Goal: Task Accomplishment & Management: Manage account settings

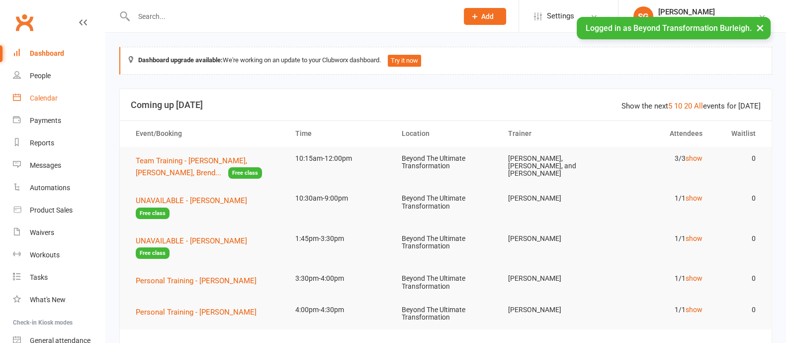
click at [61, 94] on link "Calendar" at bounding box center [59, 98] width 92 height 22
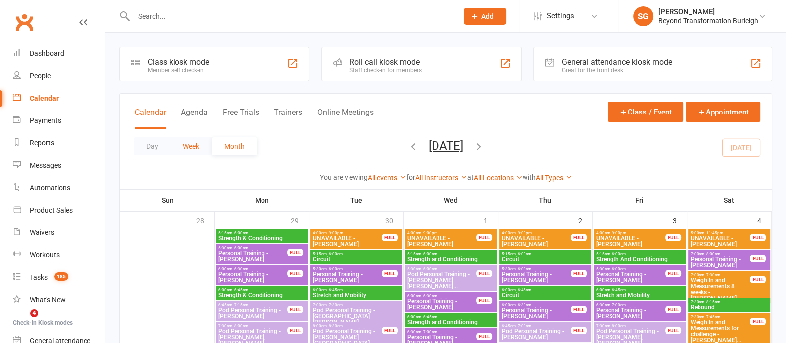
click at [195, 148] on button "Week" at bounding box center [191, 146] width 41 height 18
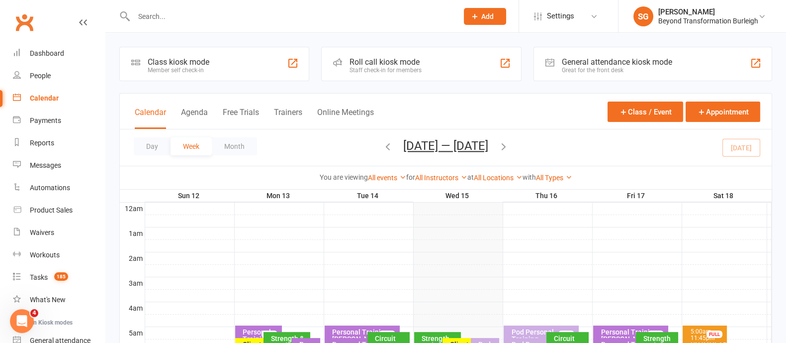
click at [187, 16] on input "text" at bounding box center [291, 16] width 320 height 14
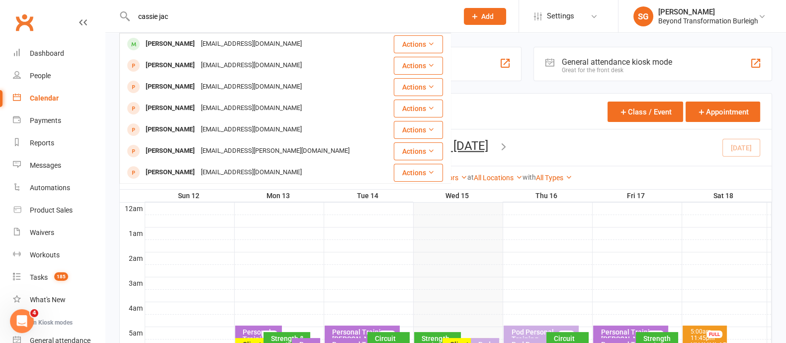
type input "cassie jac"
click at [189, 43] on div "[PERSON_NAME]" at bounding box center [170, 44] width 55 height 14
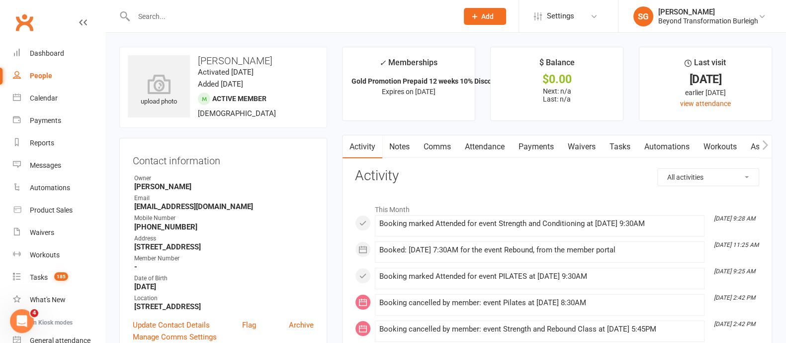
click at [491, 150] on link "Attendance" at bounding box center [485, 146] width 54 height 23
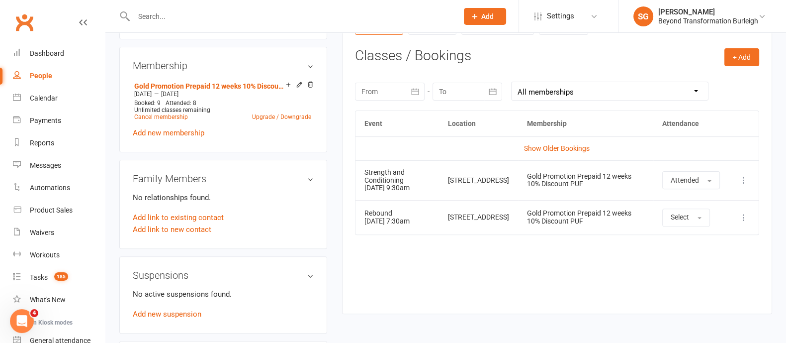
scroll to position [435, 0]
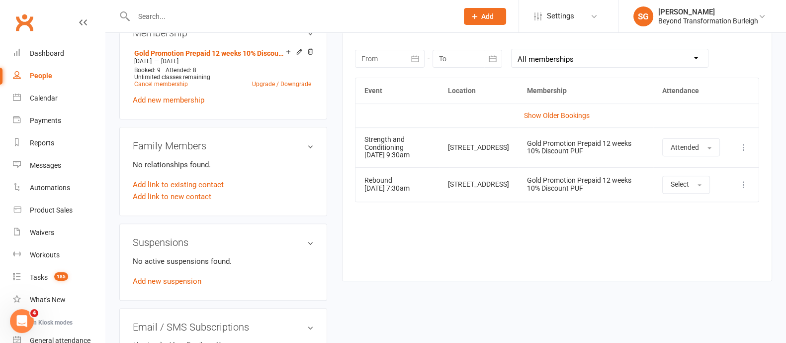
click at [494, 60] on icon "button" at bounding box center [493, 59] width 10 height 10
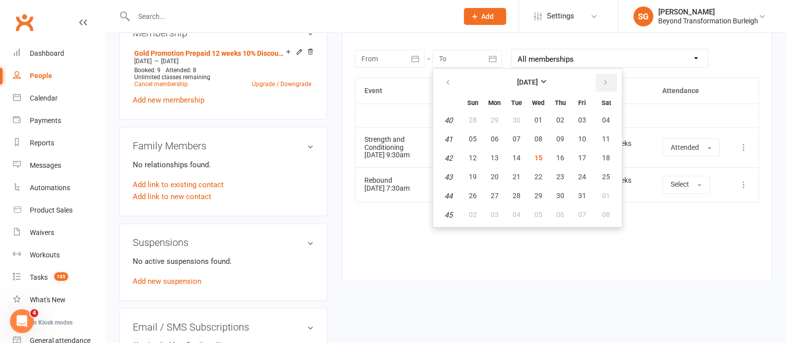
click at [605, 83] on icon "button" at bounding box center [605, 83] width 7 height 8
click at [455, 80] on button "button" at bounding box center [448, 83] width 21 height 18
click at [382, 240] on div "Event Location Membership Attendance Show Older Bookings Strength and Condition…" at bounding box center [557, 172] width 404 height 188
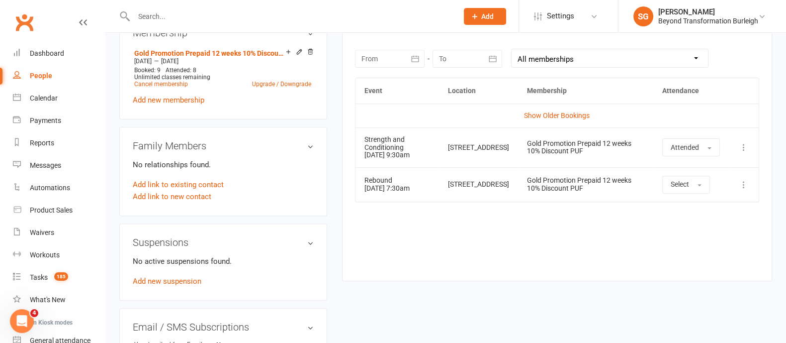
click at [417, 50] on button "button" at bounding box center [416, 59] width 18 height 18
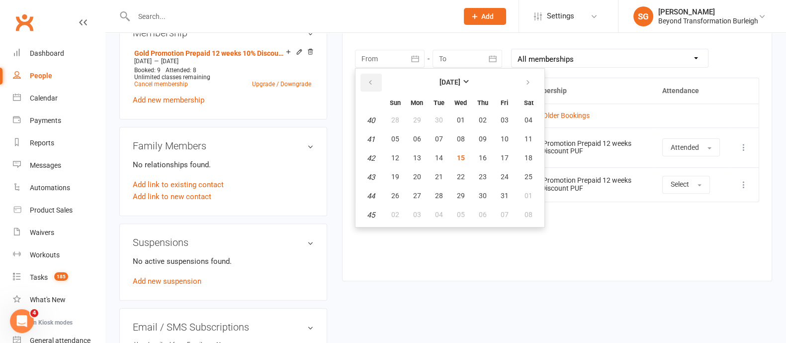
click at [367, 81] on icon "button" at bounding box center [370, 83] width 7 height 8
click at [401, 135] on button "03" at bounding box center [395, 139] width 21 height 18
type input "[DATE]"
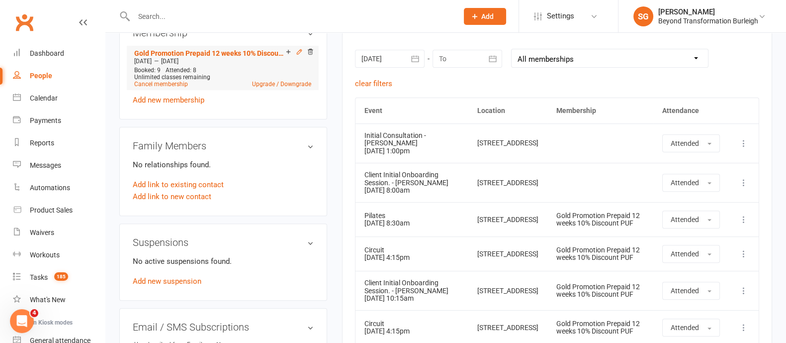
click at [299, 51] on icon at bounding box center [299, 51] width 7 height 7
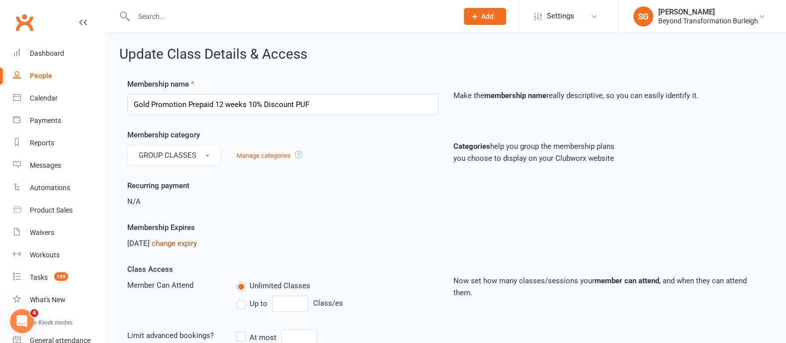
drag, startPoint x: 202, startPoint y: 242, endPoint x: 220, endPoint y: 240, distance: 17.6
click at [197, 242] on link "change expiry" at bounding box center [174, 243] width 45 height 9
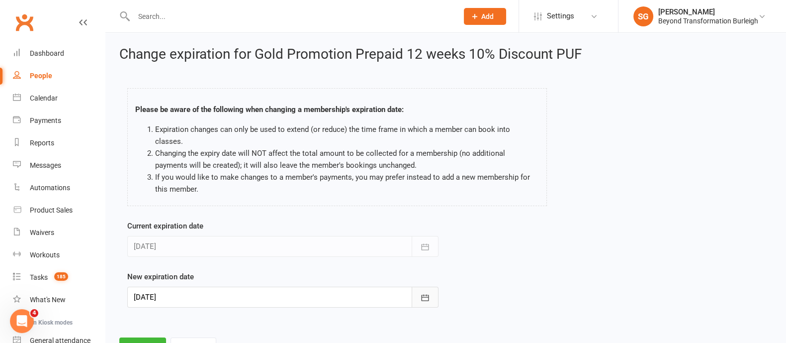
click at [425, 292] on icon "button" at bounding box center [425, 297] width 10 height 10
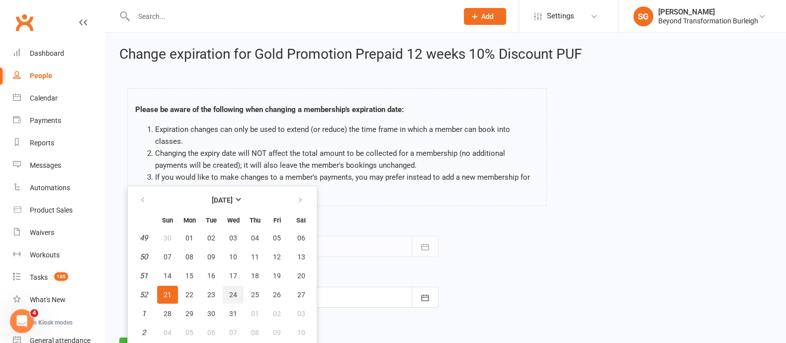
click at [234, 290] on span "24" at bounding box center [233, 294] width 8 height 8
type input "[DATE]"
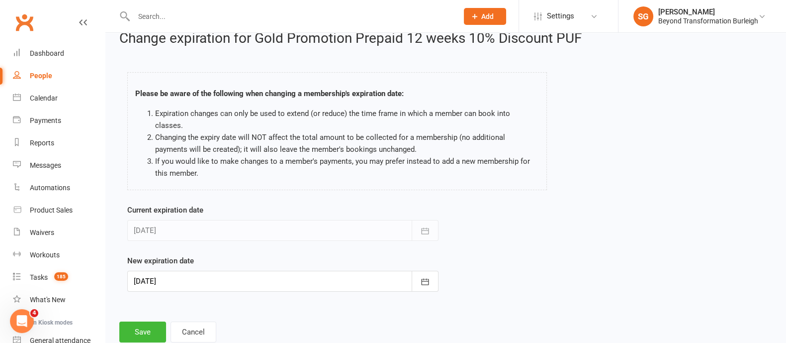
scroll to position [31, 0]
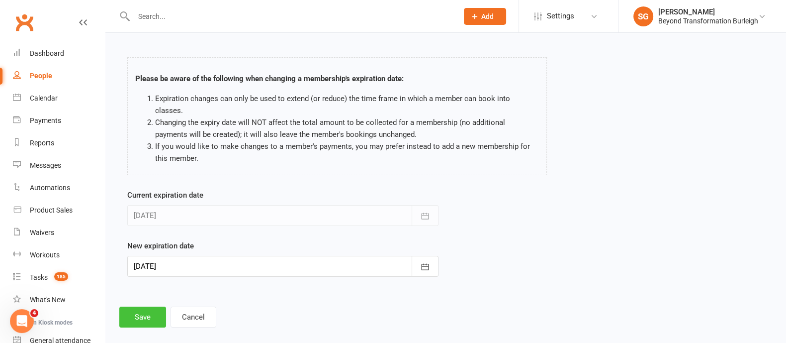
click at [148, 307] on button "Save" at bounding box center [142, 316] width 47 height 21
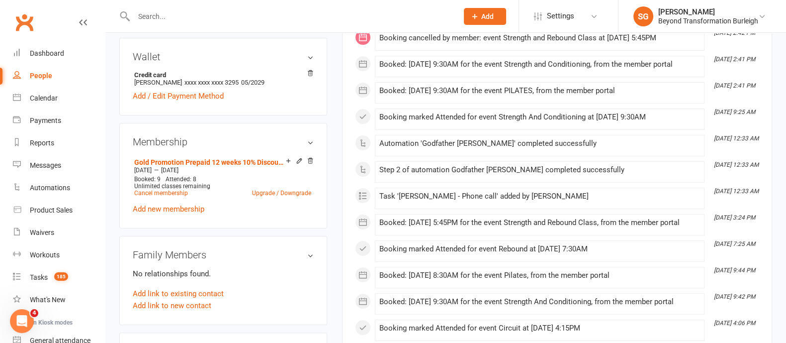
scroll to position [311, 0]
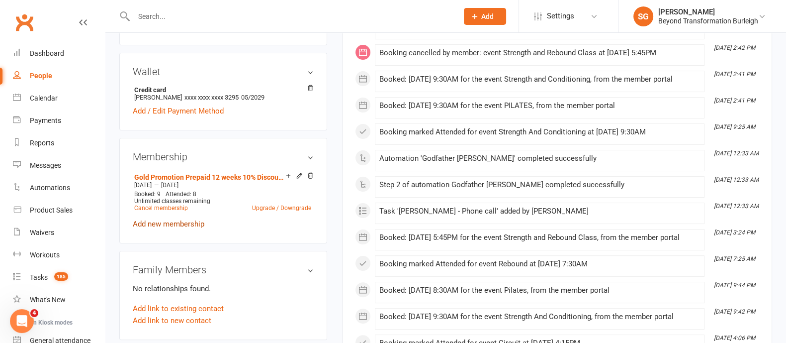
click at [184, 223] on link "Add new membership" at bounding box center [169, 223] width 72 height 9
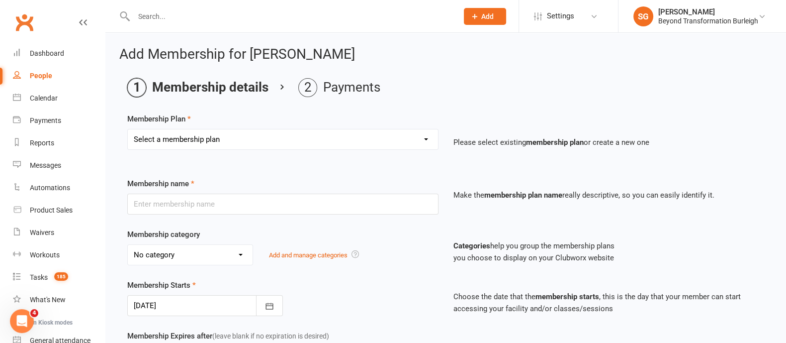
click at [223, 129] on select "Select a membership plan Create new Membership Plan 14 Day Shred (INTRO OFFER) …" at bounding box center [283, 139] width 310 height 20
select select "33"
click at [128, 129] on select "Select a membership plan Create new Membership Plan 14 Day Shred (INTRO OFFER) …" at bounding box center [283, 139] width 310 height 20
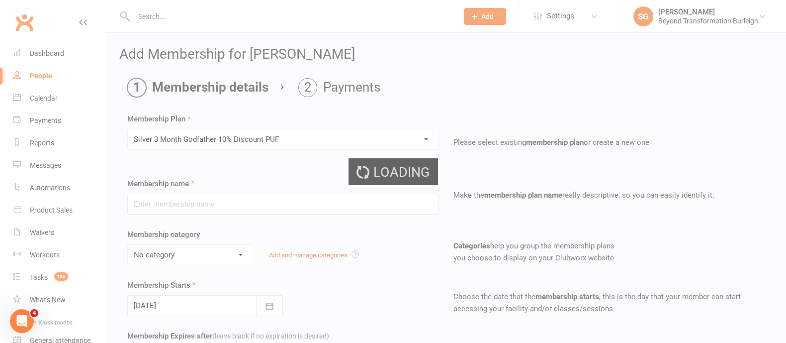
type input "Silver 3 Month Godfather 10% Discount PUF"
select select "5"
type input "3"
select select "2"
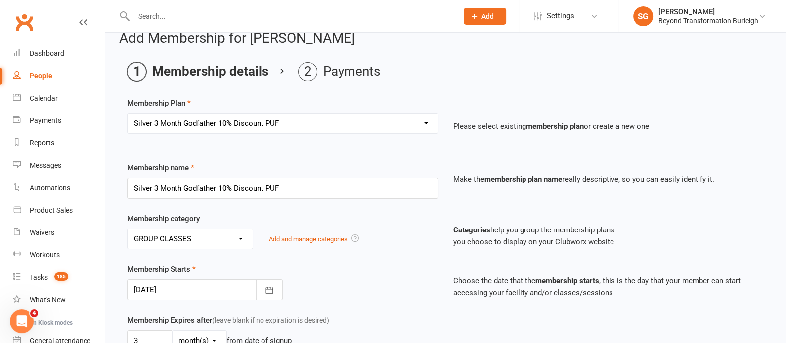
scroll to position [248, 0]
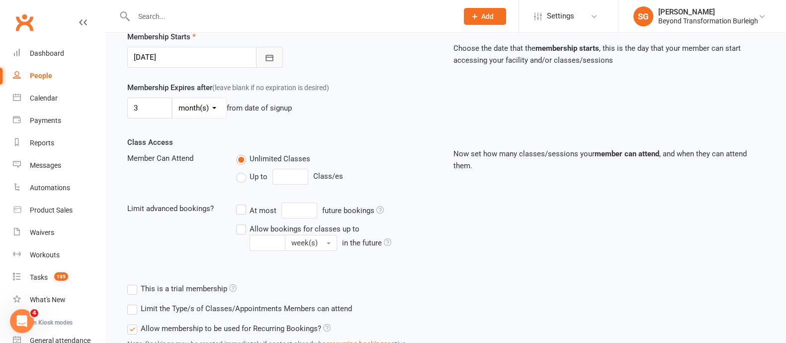
click at [267, 57] on icon "button" at bounding box center [270, 58] width 10 height 10
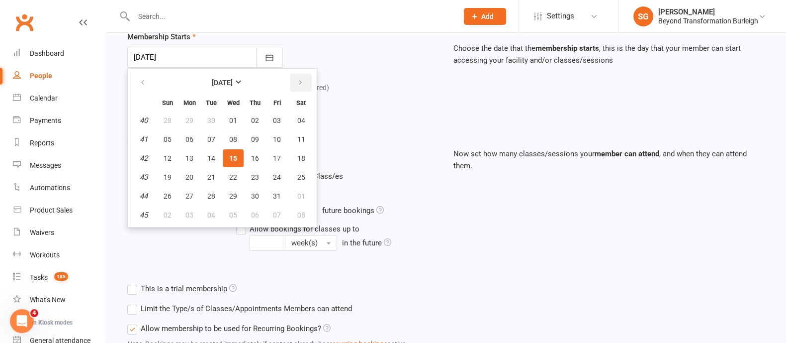
click at [301, 81] on button "button" at bounding box center [300, 83] width 21 height 18
click at [236, 174] on button "24" at bounding box center [233, 177] width 21 height 18
type input "[DATE]"
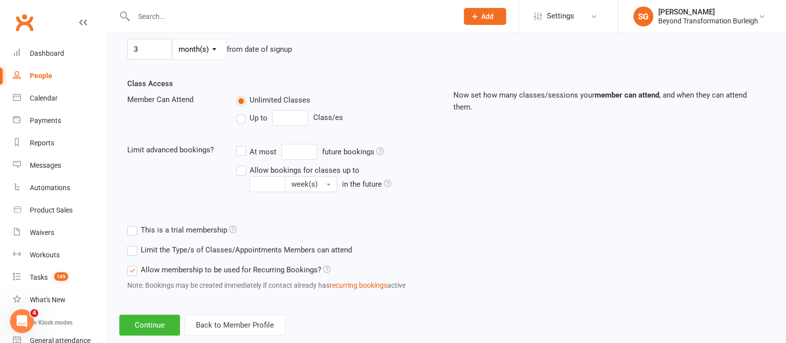
scroll to position [326, 0]
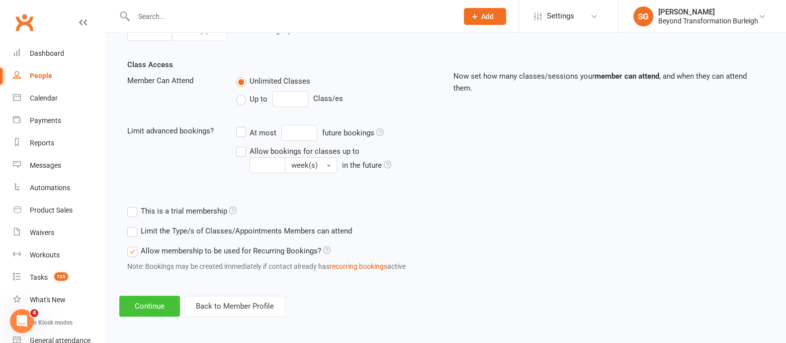
click at [154, 309] on button "Continue" at bounding box center [149, 305] width 61 height 21
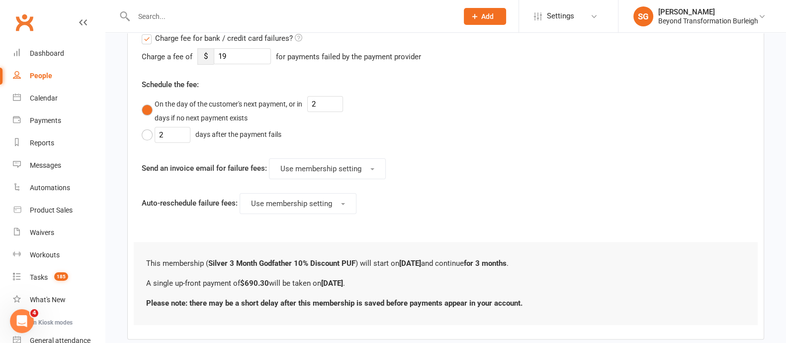
scroll to position [420, 0]
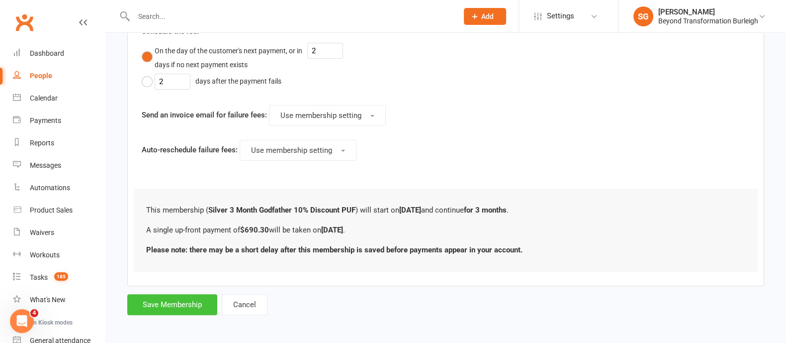
click at [169, 298] on button "Save Membership" at bounding box center [172, 304] width 90 height 21
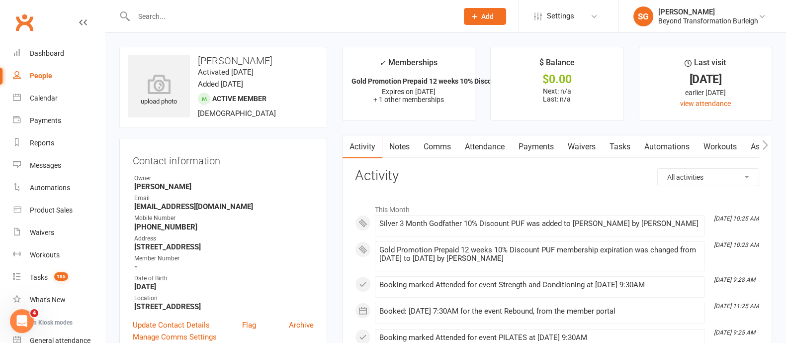
click at [539, 146] on link "Payments" at bounding box center [536, 146] width 49 height 23
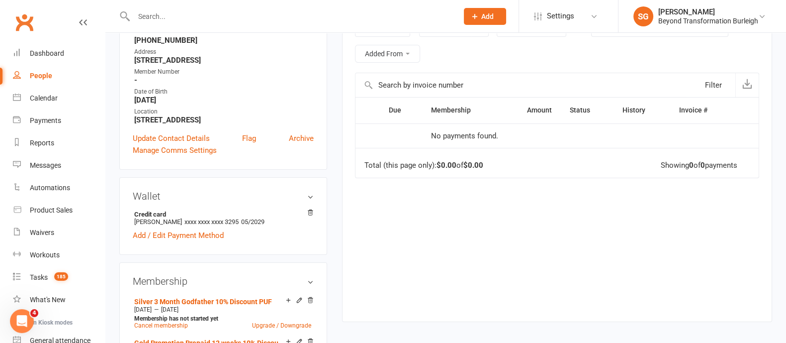
scroll to position [124, 0]
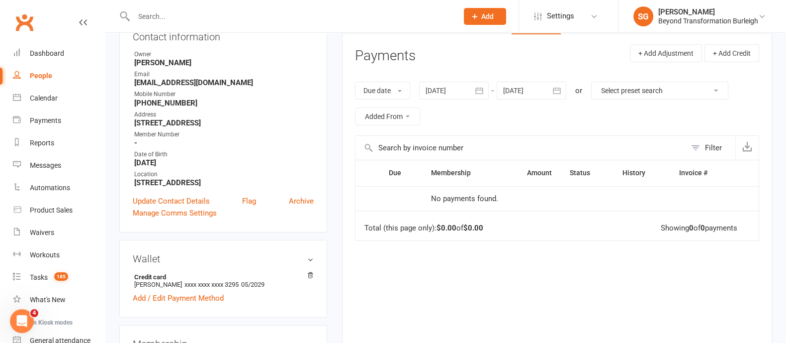
click at [557, 95] on button "button" at bounding box center [558, 91] width 18 height 18
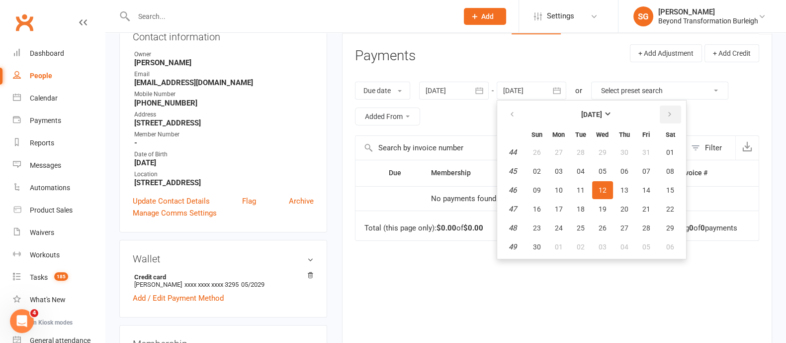
click at [670, 112] on icon "button" at bounding box center [669, 114] width 7 height 8
click at [671, 243] on span "10" at bounding box center [670, 247] width 8 height 8
type input "[DATE]"
